Goal: Task Accomplishment & Management: Manage account settings

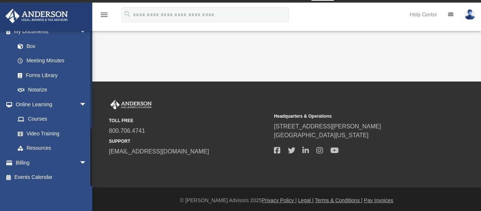
scroll to position [13, 0]
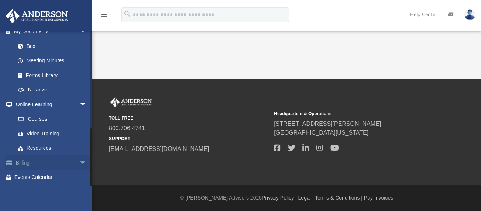
click at [79, 160] on span "arrow_drop_down" at bounding box center [86, 162] width 15 height 15
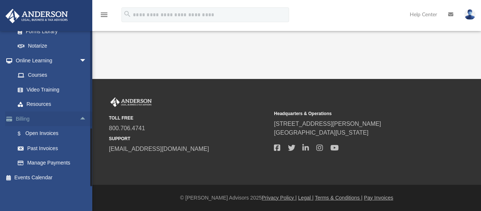
scroll to position [301, 0]
click at [47, 159] on link "Manage Payments" at bounding box center [54, 162] width 88 height 15
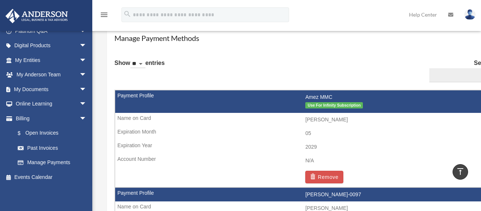
scroll to position [522, 0]
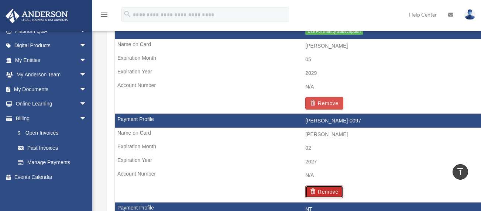
click at [339, 189] on button "Remove" at bounding box center [324, 192] width 38 height 13
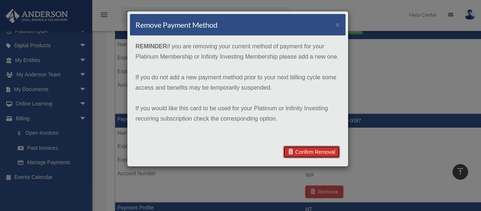
click at [320, 151] on link "Confirm Removal" at bounding box center [311, 152] width 57 height 13
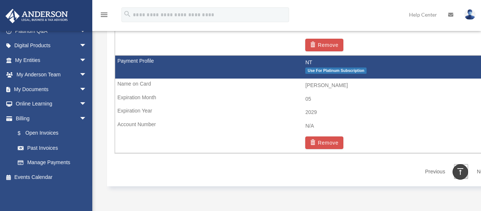
scroll to position [699, 0]
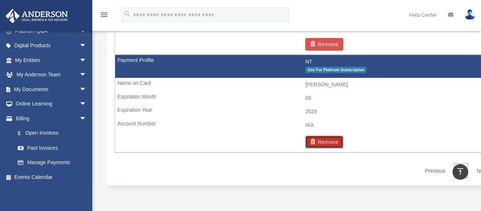
click at [332, 142] on button "Remove" at bounding box center [324, 142] width 38 height 13
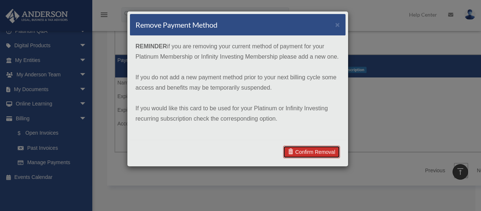
click at [315, 152] on link "Confirm Removal" at bounding box center [311, 152] width 57 height 13
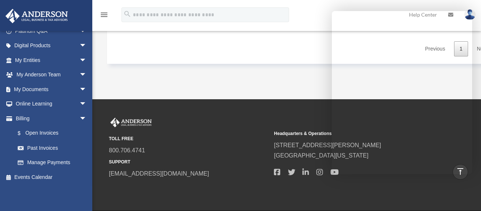
scroll to position [750, 0]
